Goal: Information Seeking & Learning: Learn about a topic

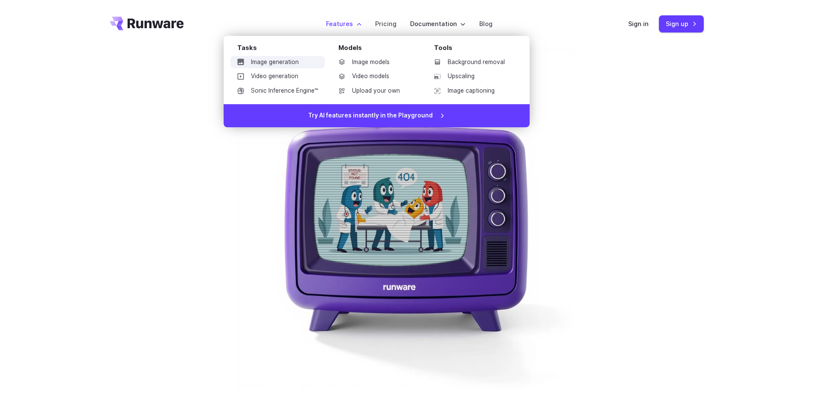
click at [301, 60] on link "Image generation" at bounding box center [278, 62] width 94 height 13
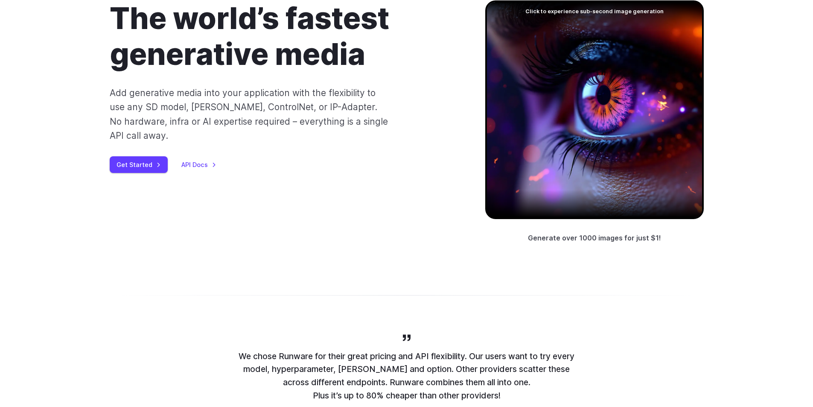
scroll to position [43, 0]
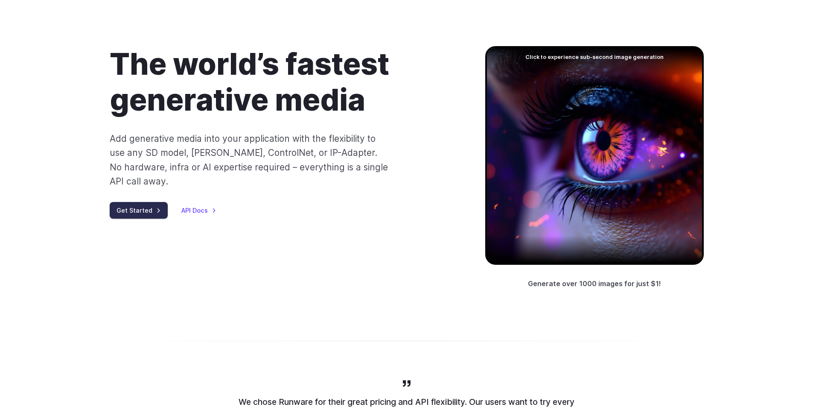
click at [135, 202] on link "Get Started" at bounding box center [139, 210] width 58 height 17
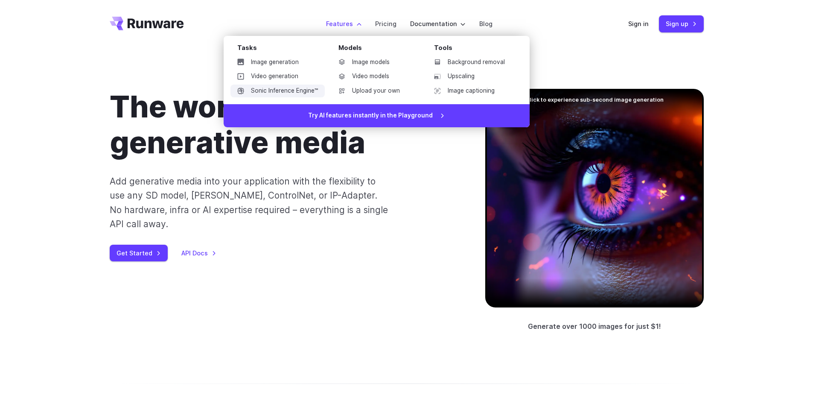
click at [274, 92] on link "Sonic Inference Engine™" at bounding box center [278, 91] width 94 height 13
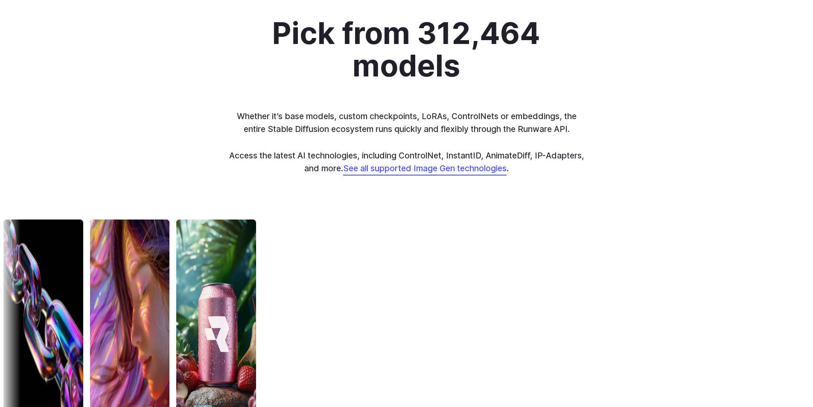
scroll to position [2476, 0]
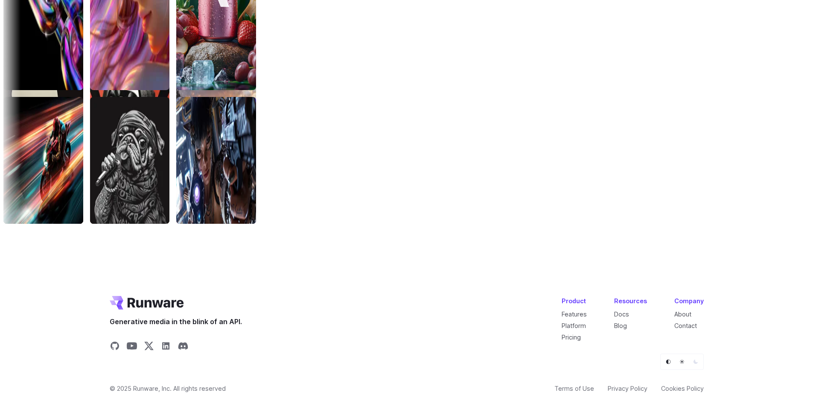
drag, startPoint x: 805, startPoint y: 170, endPoint x: 720, endPoint y: 161, distance: 85.4
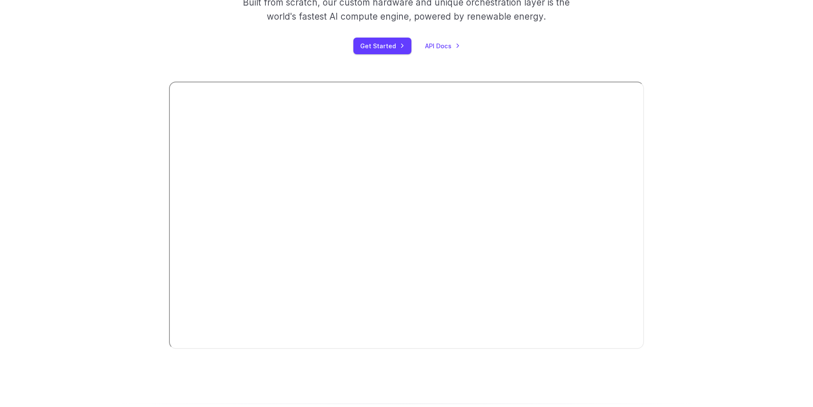
scroll to position [0, 0]
